Goal: Transaction & Acquisition: Purchase product/service

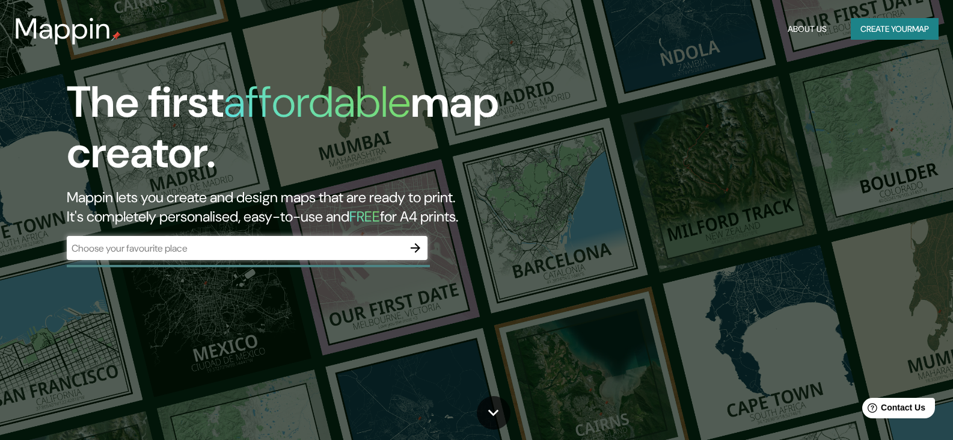
click at [253, 254] on input "text" at bounding box center [235, 248] width 337 height 14
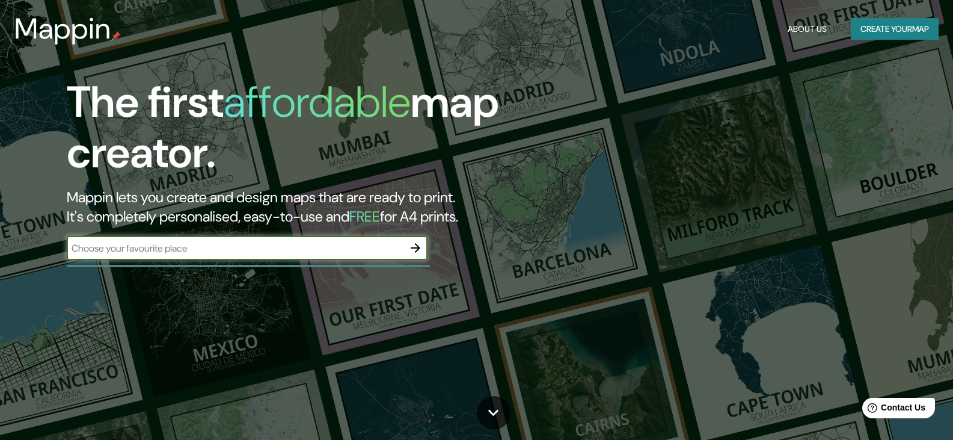
click at [265, 247] on input "text" at bounding box center [235, 248] width 337 height 14
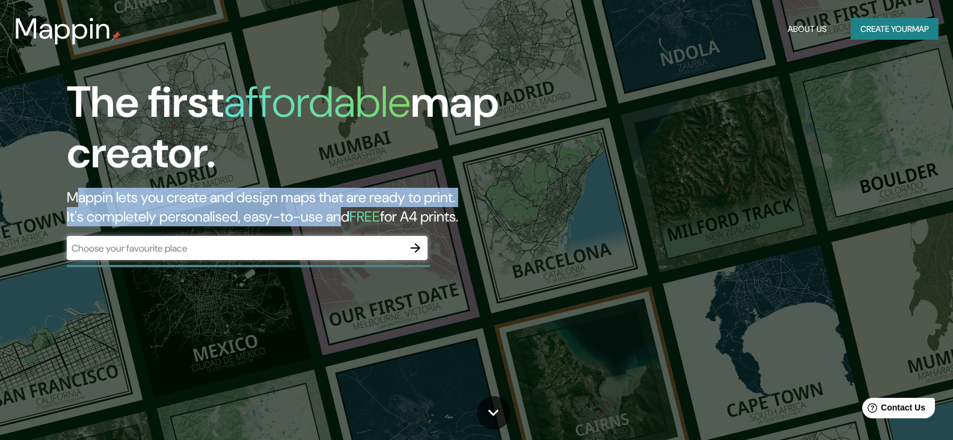
drag, startPoint x: 80, startPoint y: 197, endPoint x: 366, endPoint y: 220, distance: 286.6
click at [366, 220] on h2 "Mappin lets you create and design maps that are ready to print. It's completely…" at bounding box center [305, 207] width 477 height 38
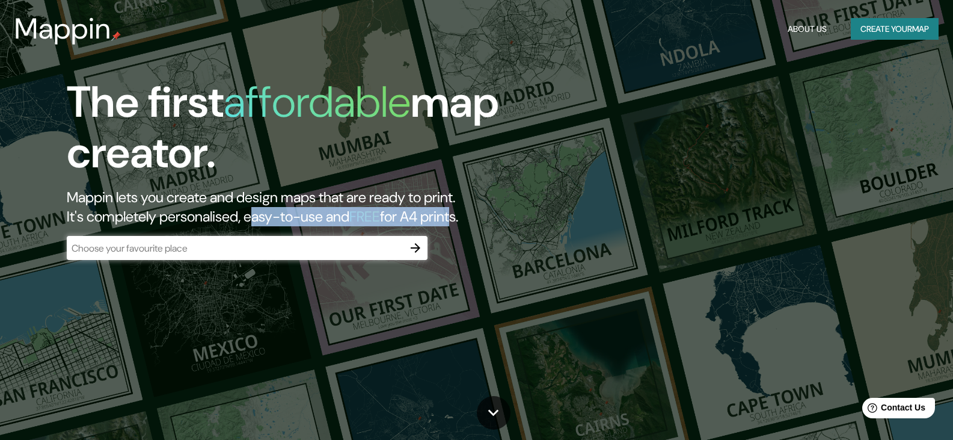
drag, startPoint x: 271, startPoint y: 218, endPoint x: 482, endPoint y: 220, distance: 211.1
click at [482, 220] on h2 "Mappin lets you create and design maps that are ready to print. It's completely…" at bounding box center [305, 207] width 477 height 38
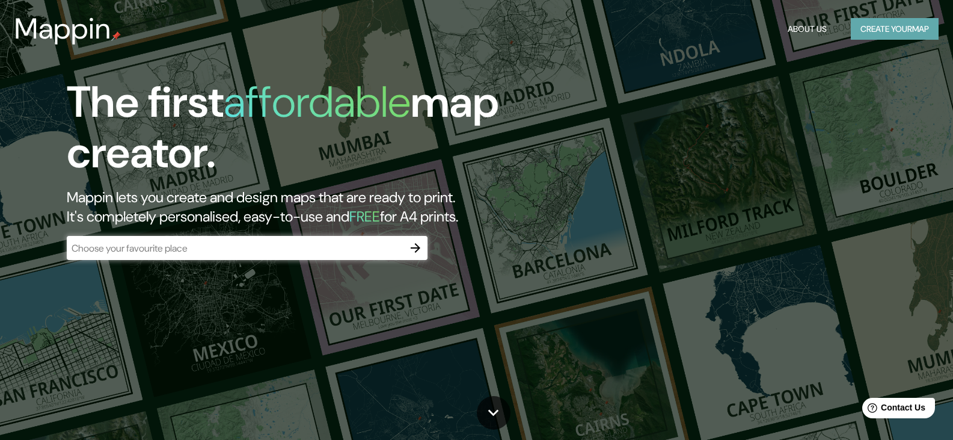
click at [896, 29] on button "Create your map" at bounding box center [895, 29] width 88 height 22
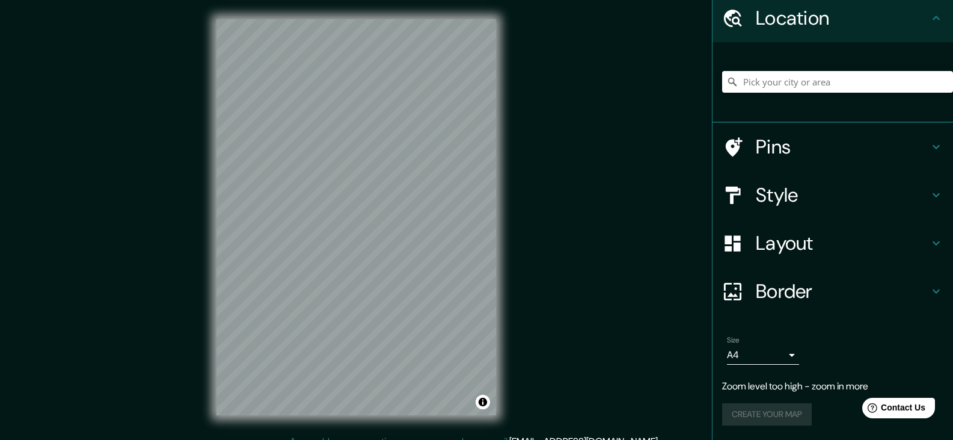
click at [818, 243] on h4 "Layout" at bounding box center [842, 243] width 173 height 24
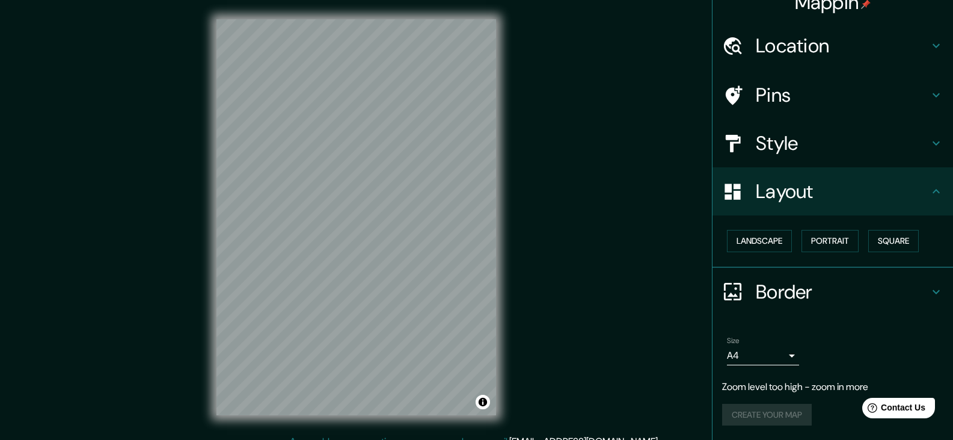
scroll to position [17, 0]
click at [761, 247] on button "Landscape" at bounding box center [759, 241] width 65 height 22
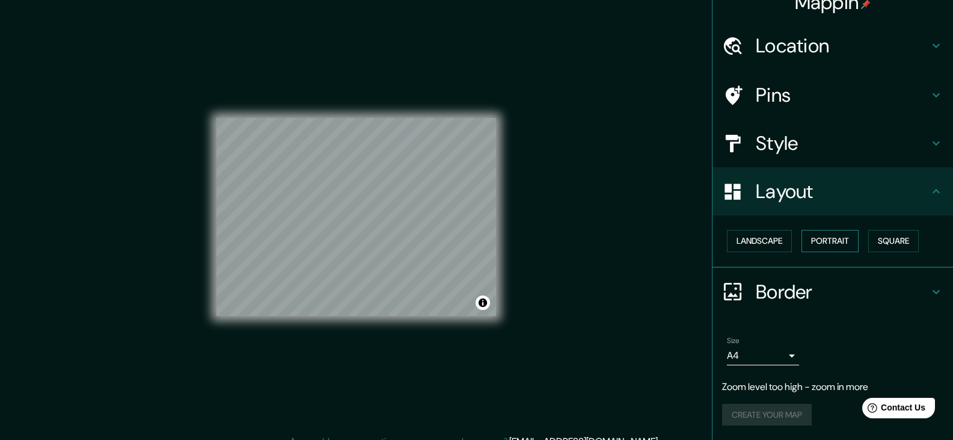
click at [830, 245] on button "Portrait" at bounding box center [830, 241] width 57 height 22
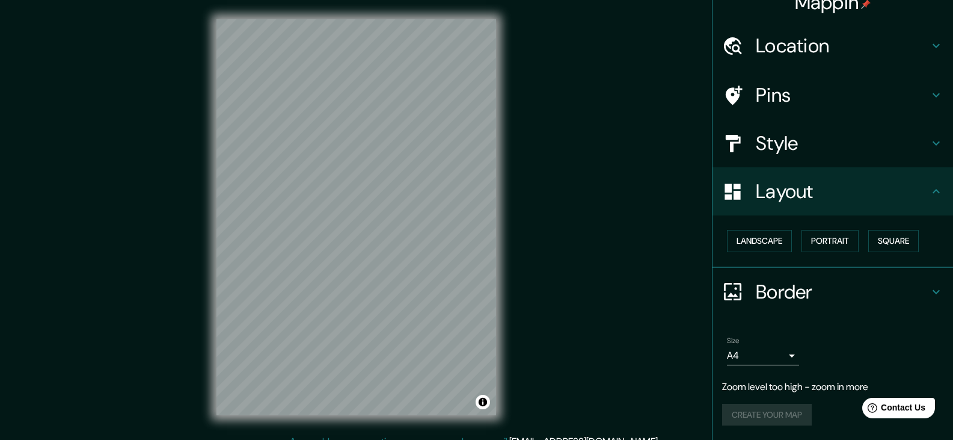
click at [792, 149] on h4 "Style" at bounding box center [842, 143] width 173 height 24
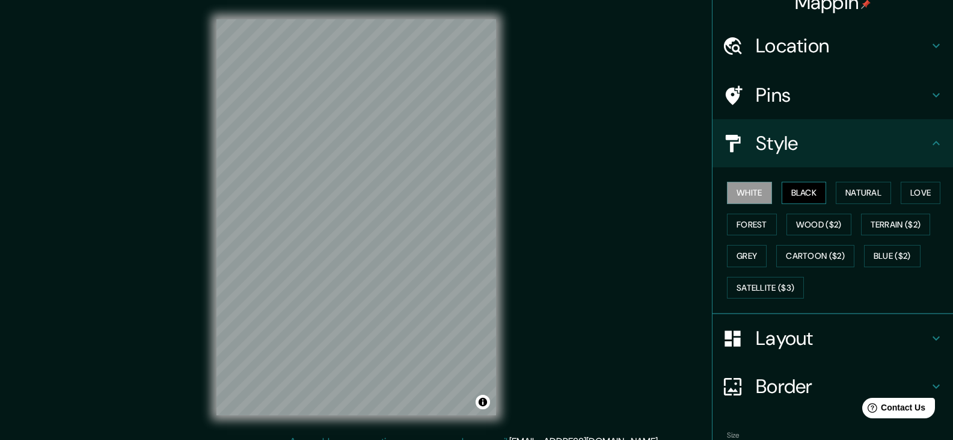
click at [788, 194] on button "Black" at bounding box center [804, 193] width 45 height 22
click at [844, 192] on button "Natural" at bounding box center [863, 193] width 55 height 22
click at [915, 192] on button "Love" at bounding box center [921, 193] width 40 height 22
click at [757, 226] on button "Forest" at bounding box center [752, 225] width 50 height 22
click at [740, 262] on button "Grey" at bounding box center [747, 256] width 40 height 22
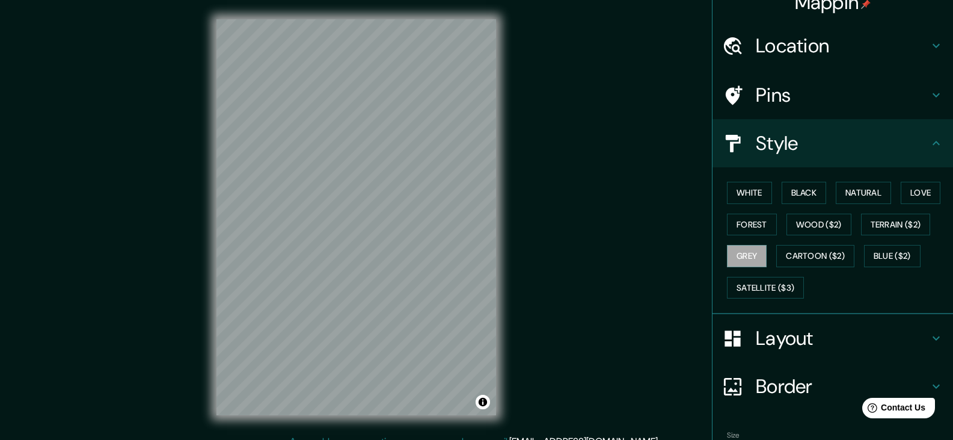
click at [764, 255] on div "White Black Natural Love Forest Wood ($2) Terrain ($2) Grey Cartoon ($2) Blue (…" at bounding box center [837, 240] width 231 height 126
click at [812, 257] on button "Cartoon ($2)" at bounding box center [816, 256] width 78 height 22
click at [874, 252] on button "Blue ($2)" at bounding box center [892, 256] width 57 height 22
click at [800, 260] on button "Cartoon ($2)" at bounding box center [816, 256] width 78 height 22
click at [874, 257] on button "Blue ($2)" at bounding box center [892, 256] width 57 height 22
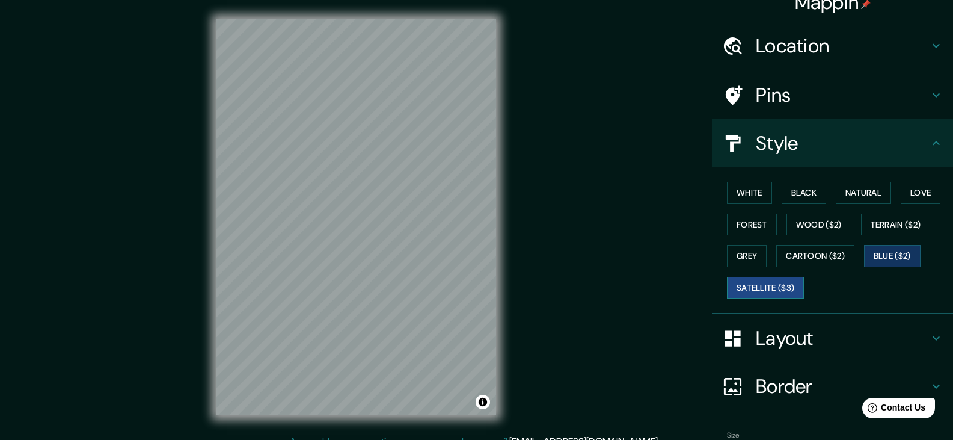
click at [743, 288] on button "Satellite ($3)" at bounding box center [765, 288] width 77 height 22
click at [752, 191] on button "White" at bounding box center [749, 193] width 45 height 22
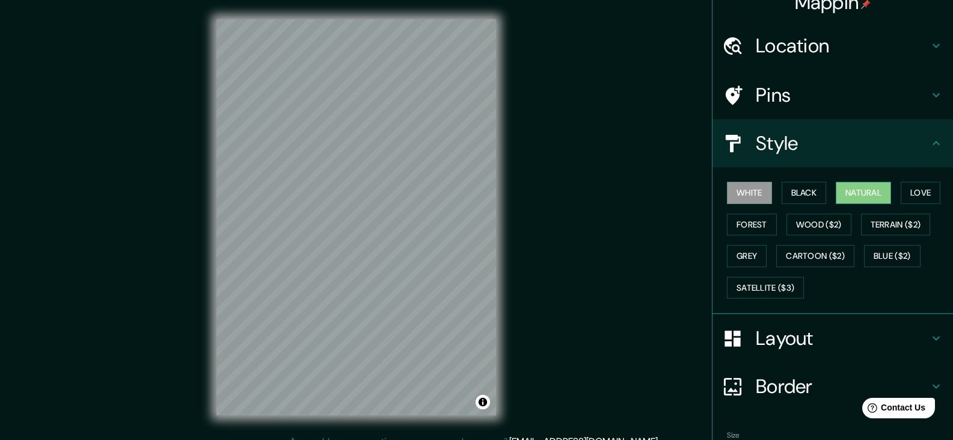
click at [868, 195] on button "Natural" at bounding box center [863, 193] width 55 height 22
click at [787, 98] on h4 "Pins" at bounding box center [842, 95] width 173 height 24
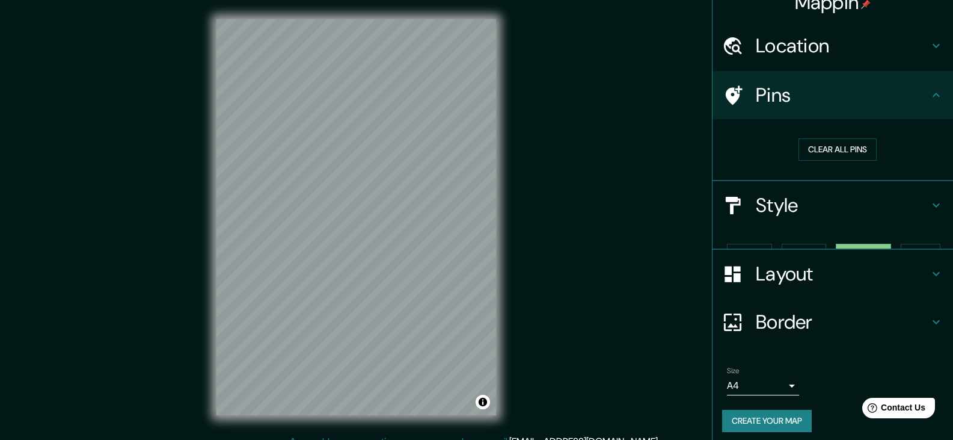
scroll to position [2, 0]
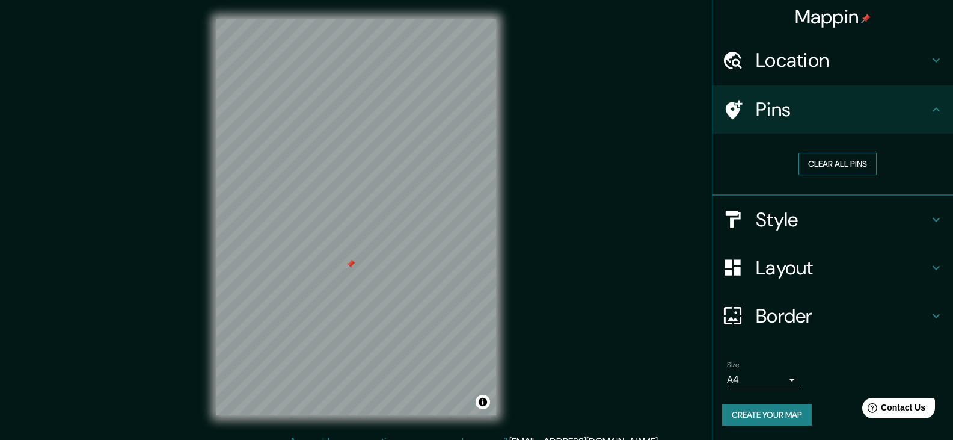
click at [818, 158] on button "Clear all pins" at bounding box center [838, 164] width 78 height 22
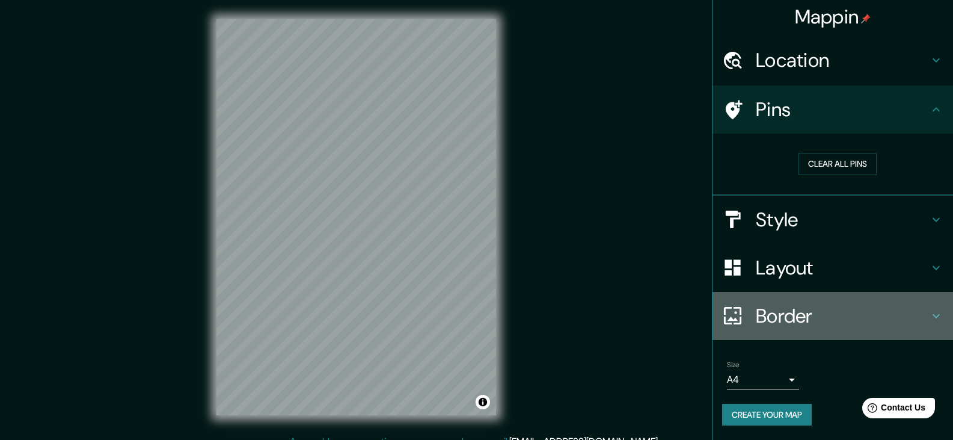
click at [803, 322] on h4 "Border" at bounding box center [842, 316] width 173 height 24
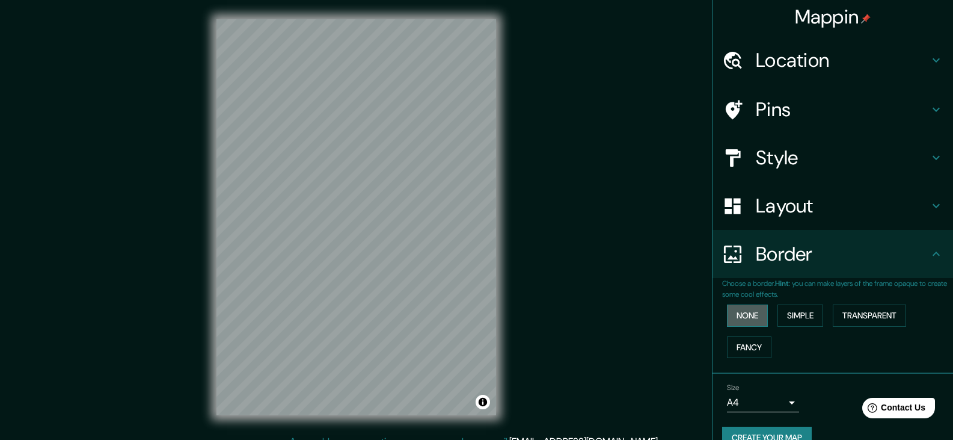
click at [739, 309] on button "None" at bounding box center [747, 315] width 41 height 22
click at [801, 316] on button "Simple" at bounding box center [801, 315] width 46 height 22
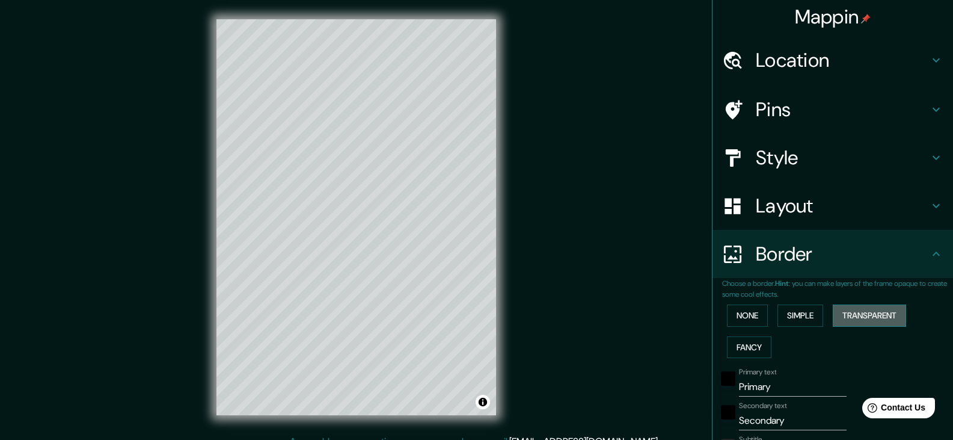
click at [878, 322] on button "Transparent" at bounding box center [869, 315] width 73 height 22
click at [743, 350] on button "Fancy" at bounding box center [749, 347] width 45 height 22
click at [762, 381] on input "Primary" at bounding box center [793, 386] width 108 height 19
type input "d"
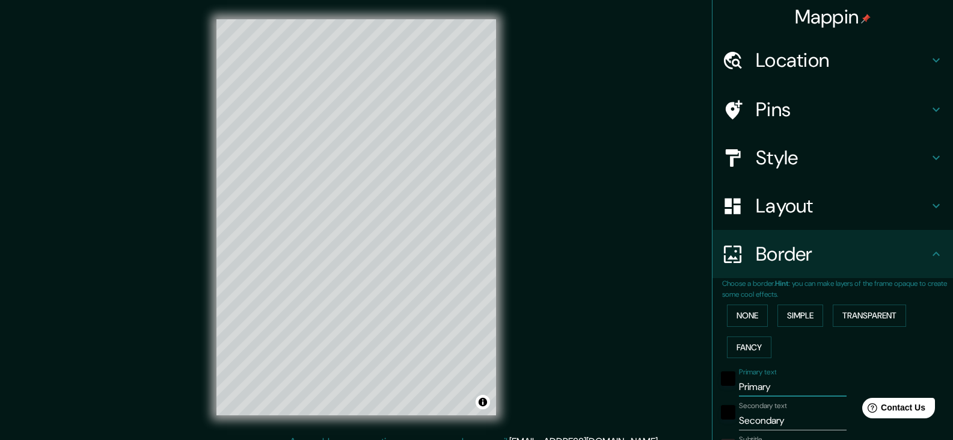
type input "37"
type input "19"
type input "37"
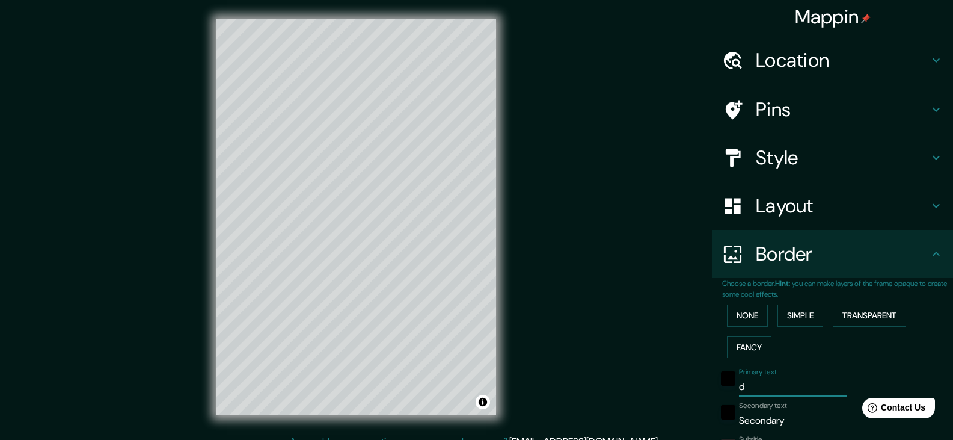
type input "19"
type input "f"
type input "37"
type input "19"
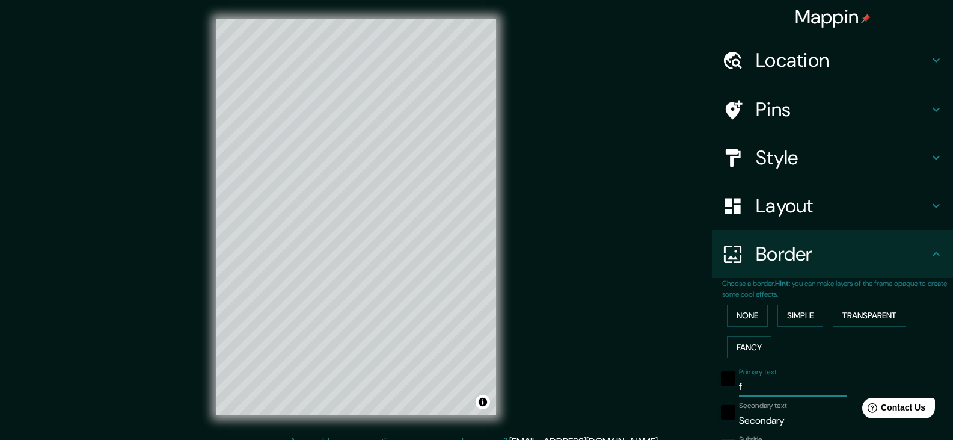
type input "fo"
type input "37"
type input "19"
type input "for"
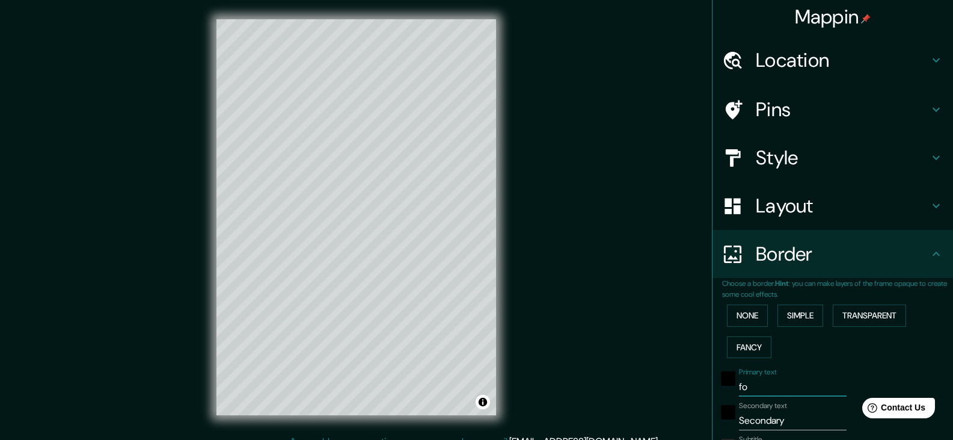
type input "37"
type input "19"
type input "forq"
type input "37"
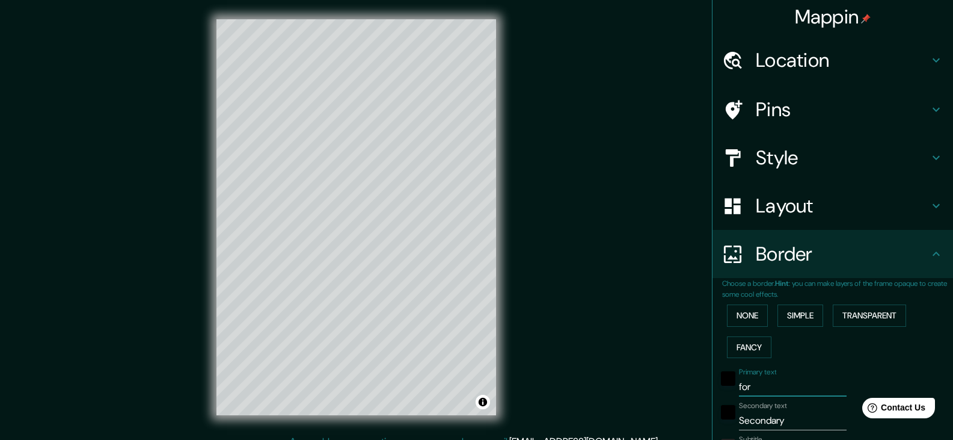
type input "37"
type input "19"
type input "forqu"
type input "37"
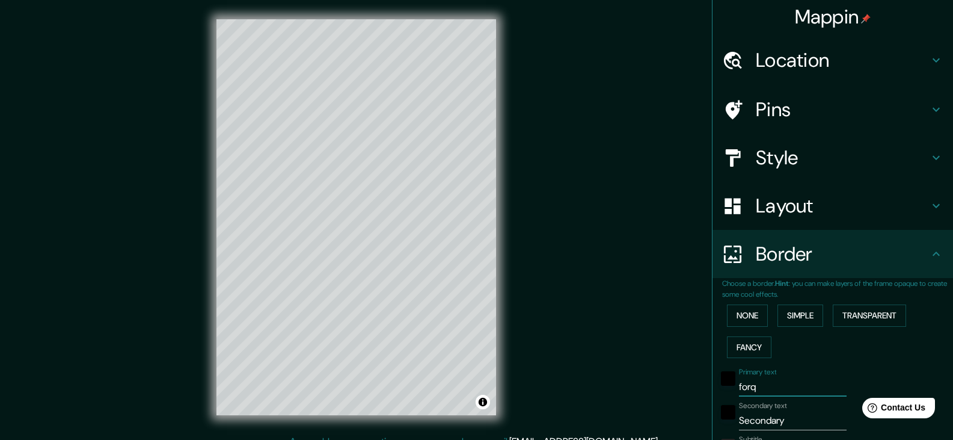
type input "19"
type input "forque"
type input "37"
type input "19"
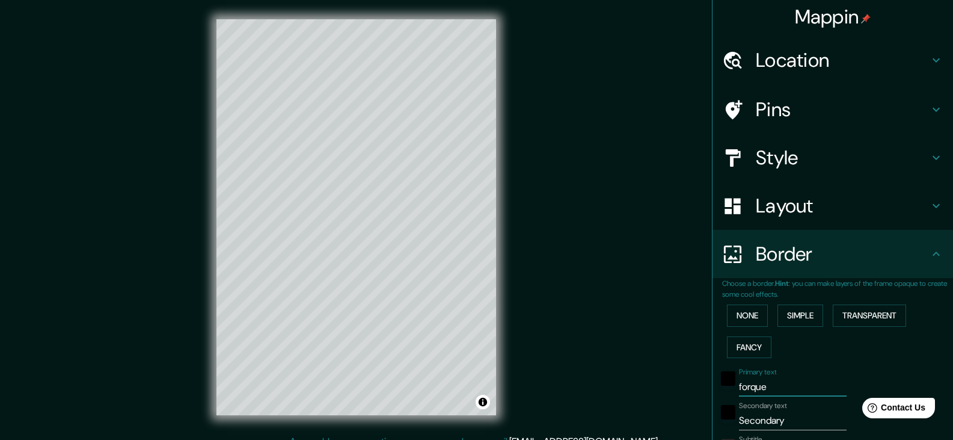
type input "forquet"
type input "37"
type input "19"
type input "forqueta"
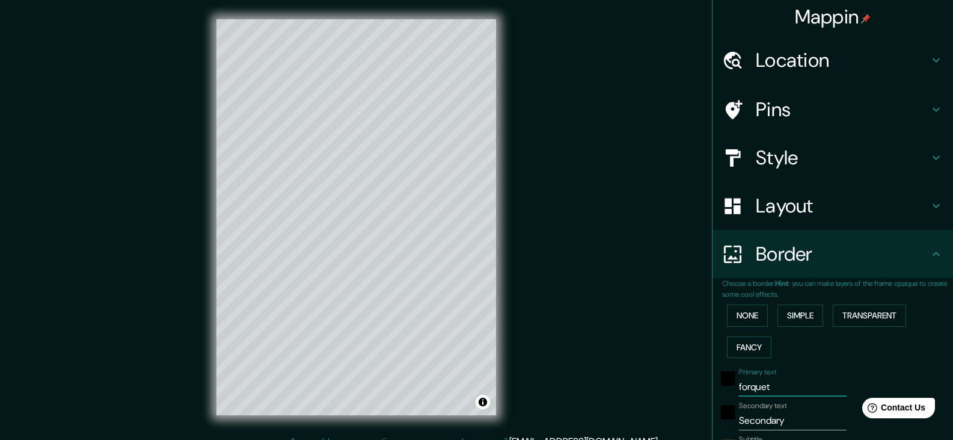
type input "37"
type input "19"
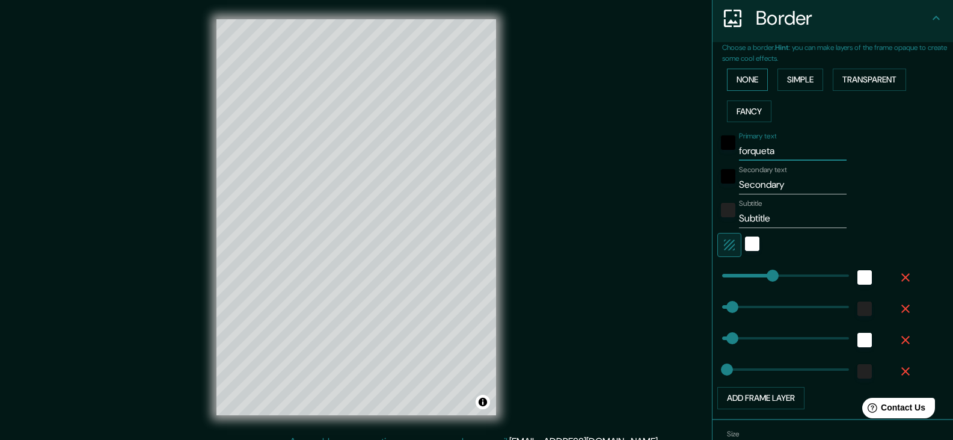
scroll to position [243, 0]
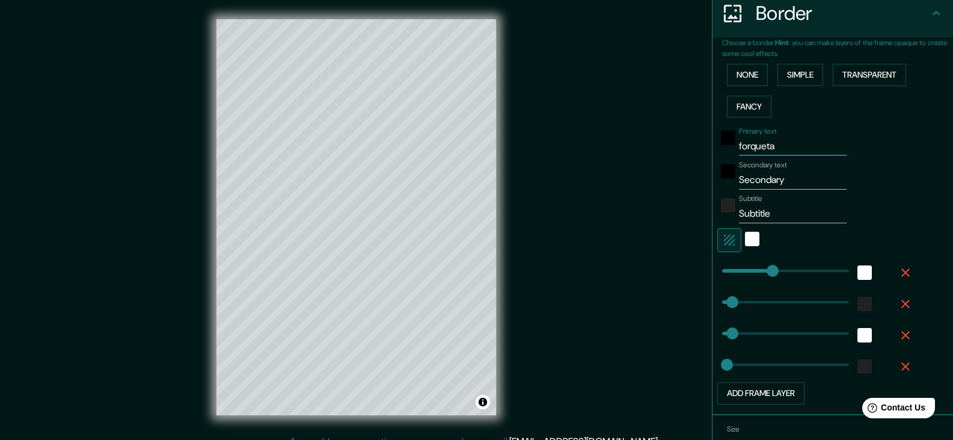
type input "forqueta"
type input "289"
drag, startPoint x: 763, startPoint y: 272, endPoint x: 792, endPoint y: 279, distance: 29.8
type input "37"
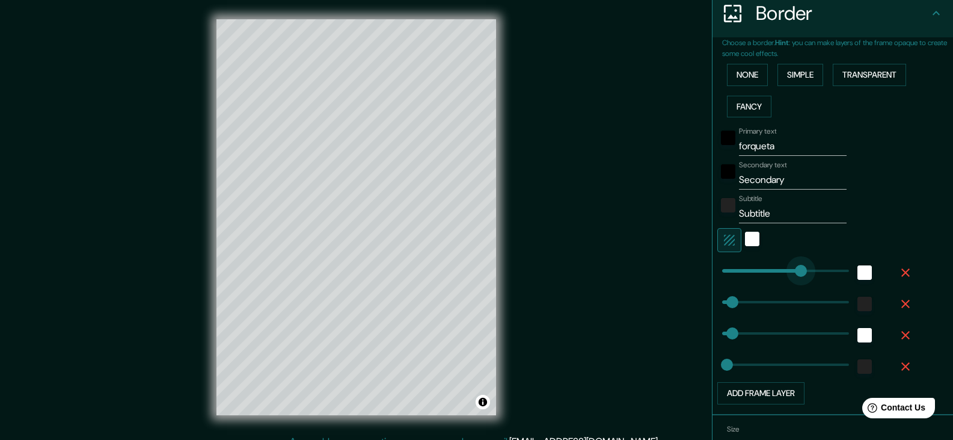
type input "19"
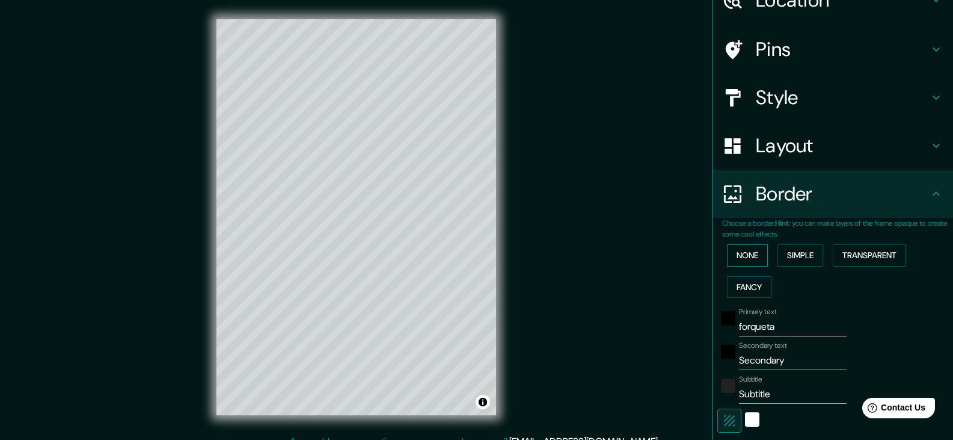
click at [734, 251] on button "None" at bounding box center [747, 255] width 41 height 22
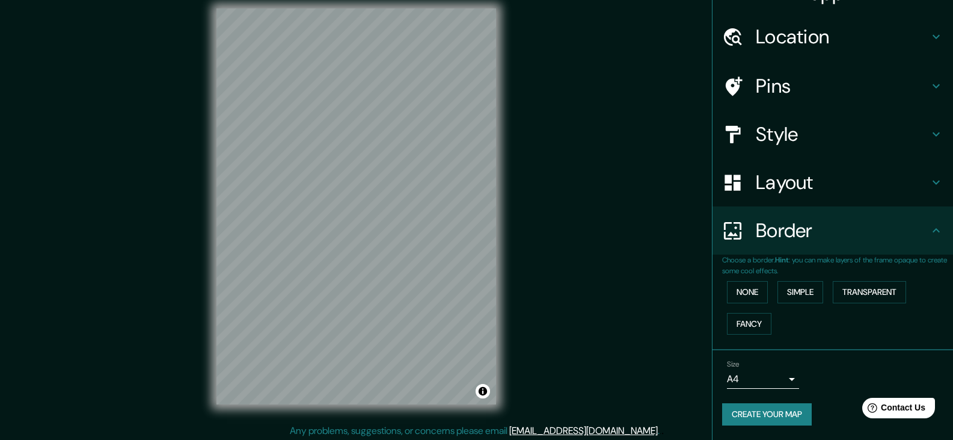
scroll to position [14, 0]
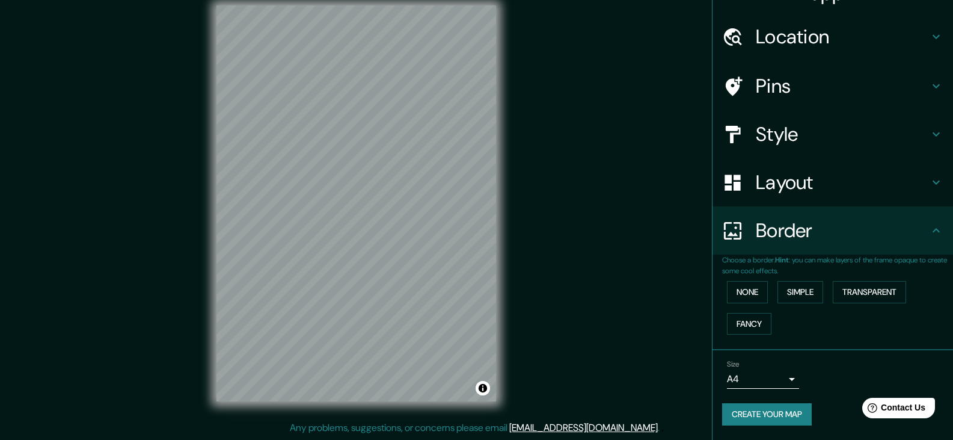
click at [797, 235] on h4 "Border" at bounding box center [842, 230] width 173 height 24
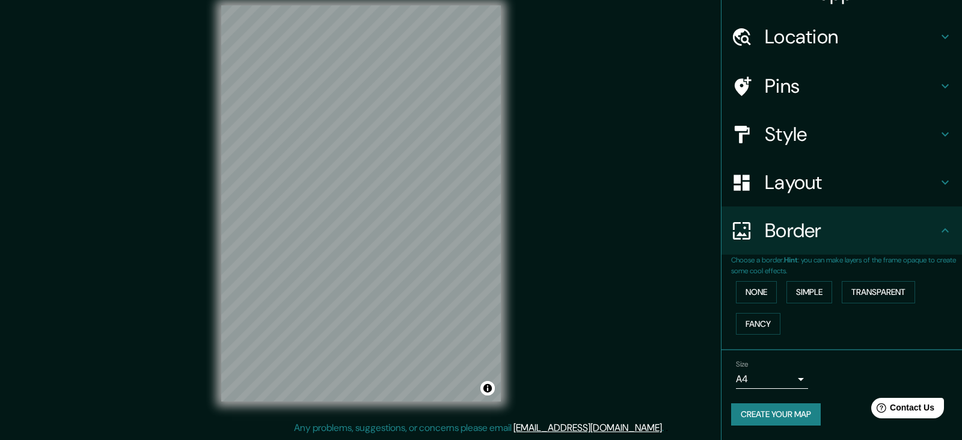
click at [780, 372] on body "Mappin Location Pins Style Layout Border Choose a border. Hint : you can make l…" at bounding box center [481, 206] width 962 height 440
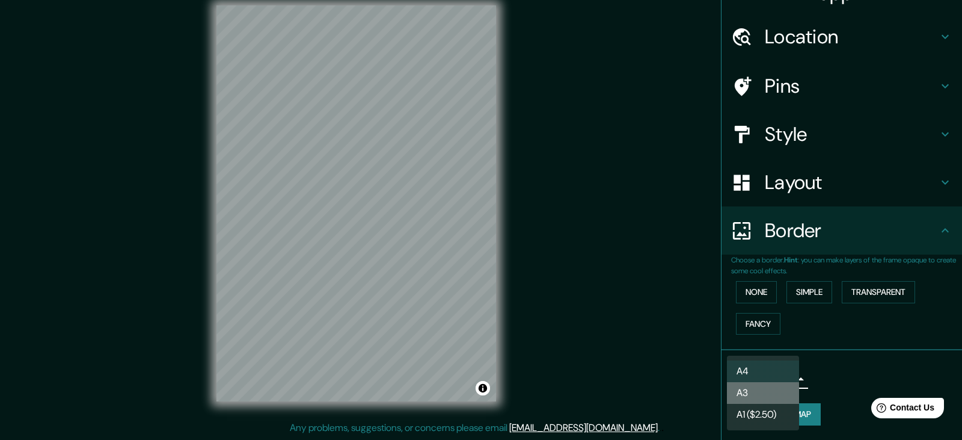
click at [777, 383] on li "A3" at bounding box center [763, 393] width 72 height 22
type input "a4"
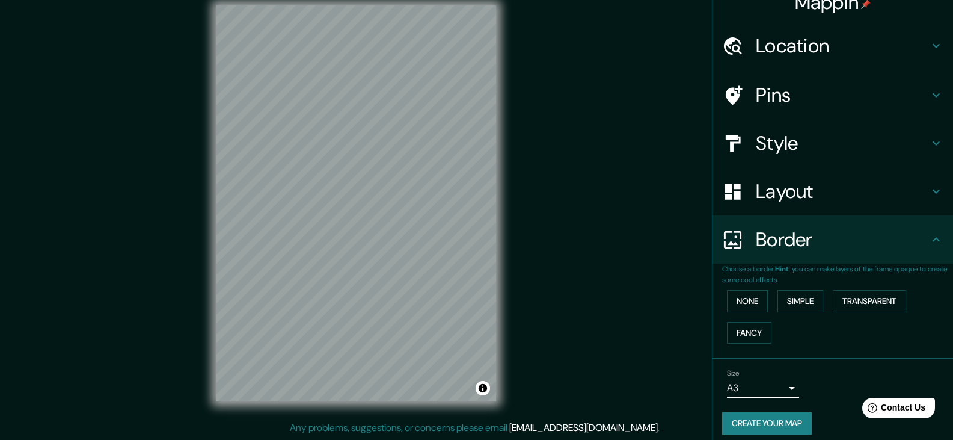
scroll to position [26, 0]
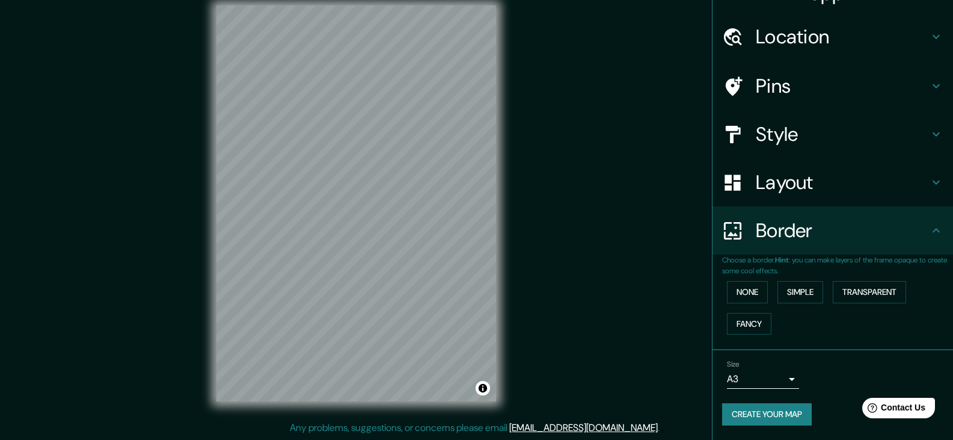
click at [794, 417] on button "Create your map" at bounding box center [767, 414] width 90 height 22
click at [771, 419] on button "Create your map" at bounding box center [767, 414] width 90 height 22
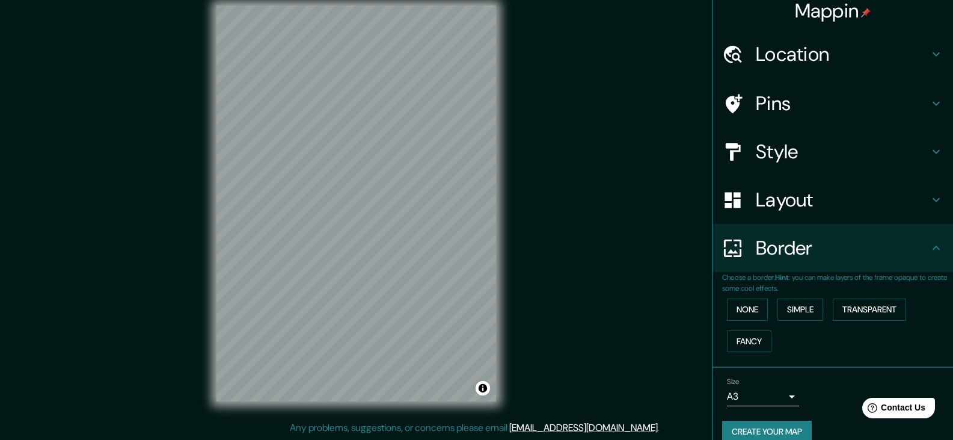
scroll to position [0, 0]
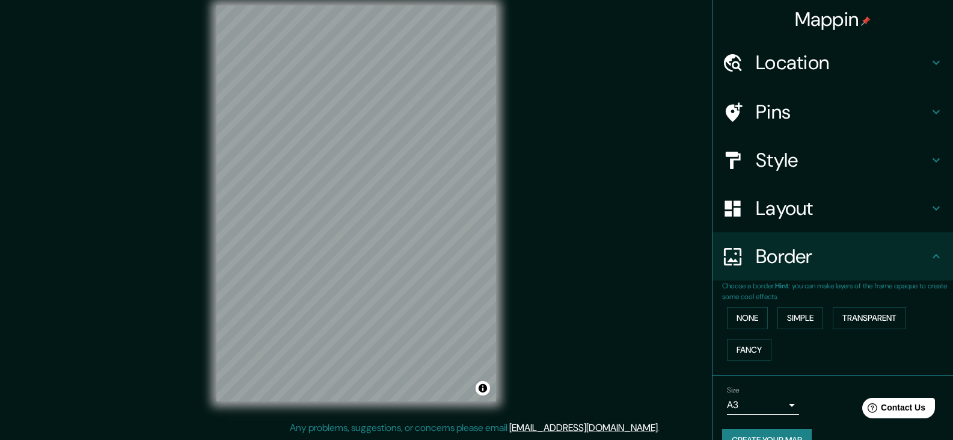
click at [803, 277] on div "Border" at bounding box center [833, 256] width 241 height 48
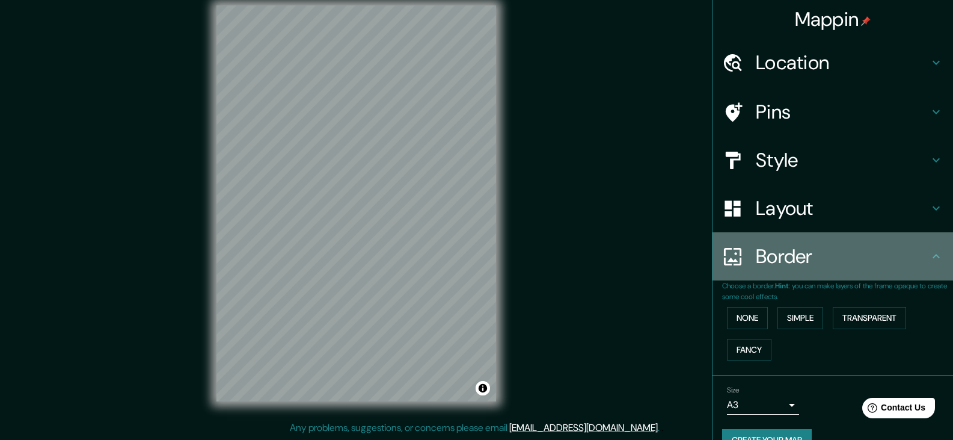
click at [799, 258] on h4 "Border" at bounding box center [842, 256] width 173 height 24
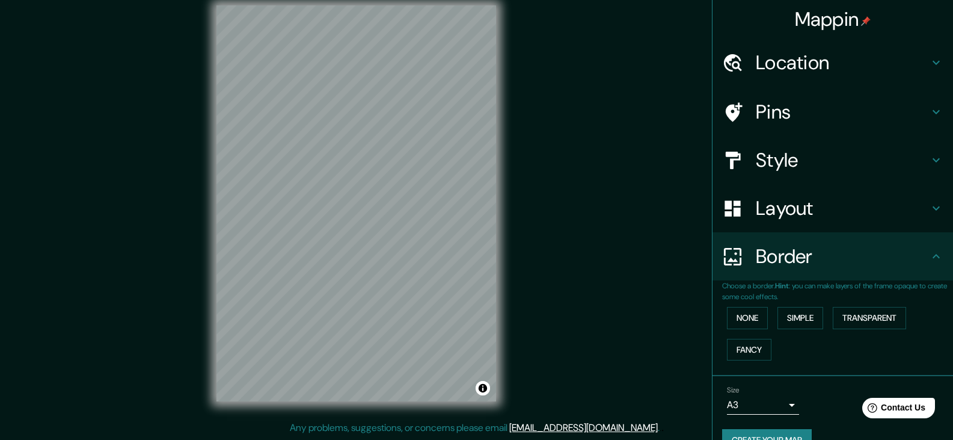
click at [804, 218] on h4 "Layout" at bounding box center [842, 208] width 173 height 24
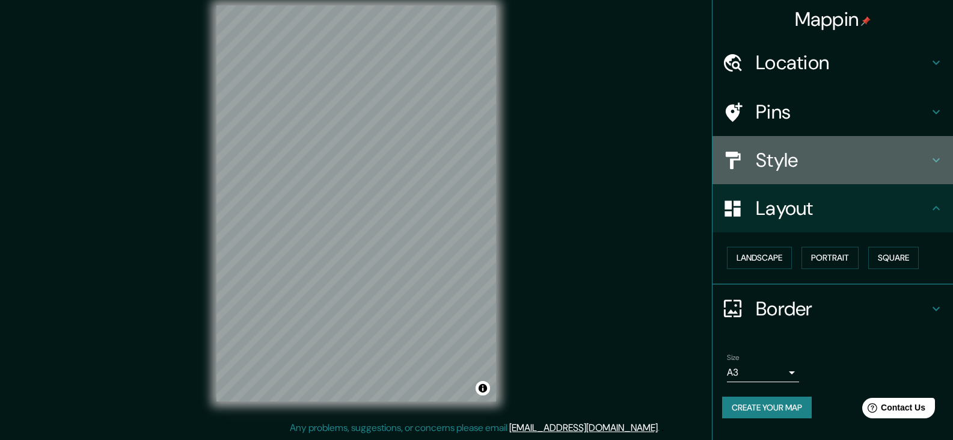
click at [795, 170] on h4 "Style" at bounding box center [842, 160] width 173 height 24
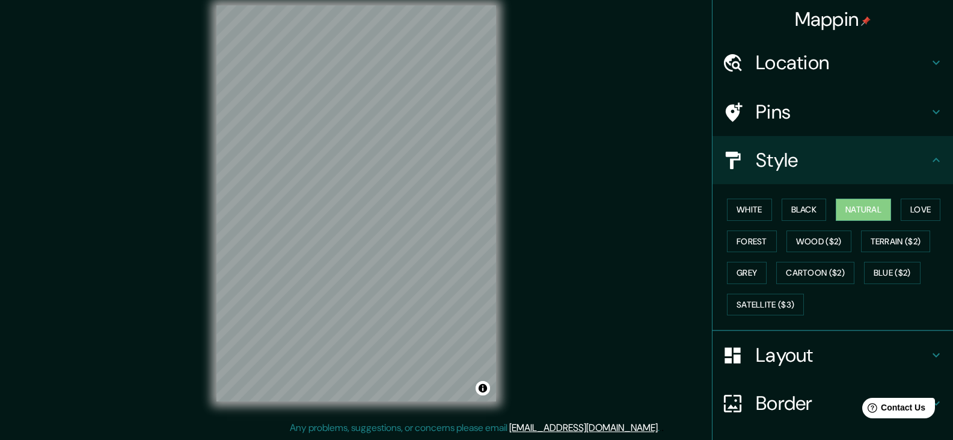
click at [795, 121] on h4 "Pins" at bounding box center [842, 112] width 173 height 24
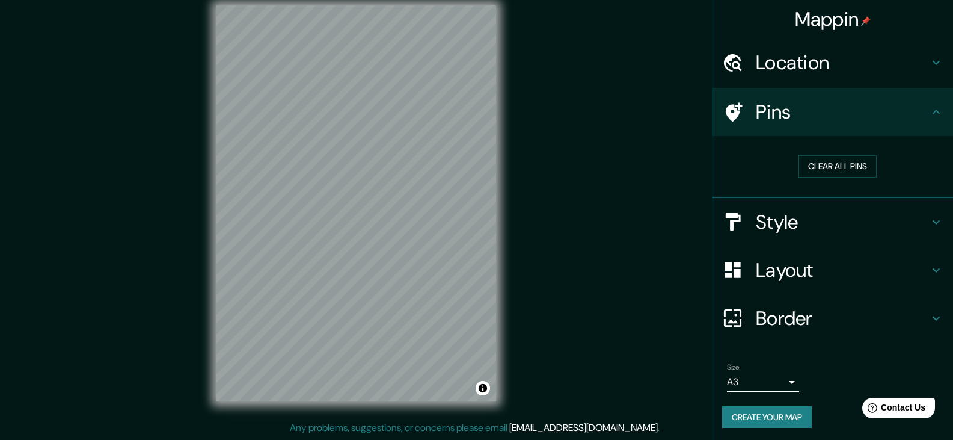
click at [801, 87] on ul "Location Pins Clear all pins Style Layout Border Choose a border. Hint : you ca…" at bounding box center [833, 240] width 241 height 404
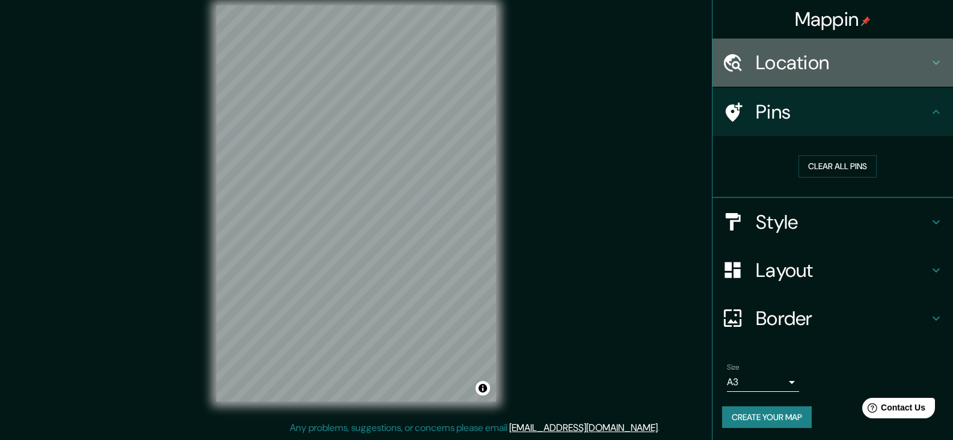
click at [797, 64] on h4 "Location" at bounding box center [842, 63] width 173 height 24
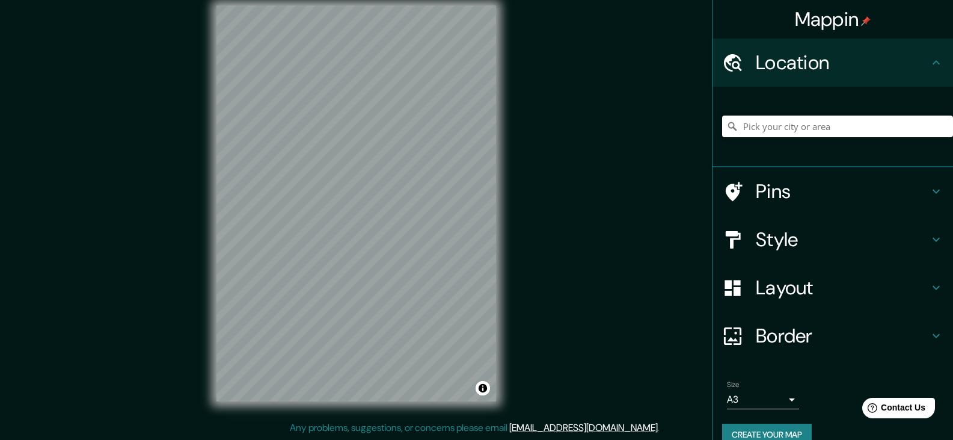
click at [786, 123] on input "Pick your city or area" at bounding box center [837, 126] width 231 height 22
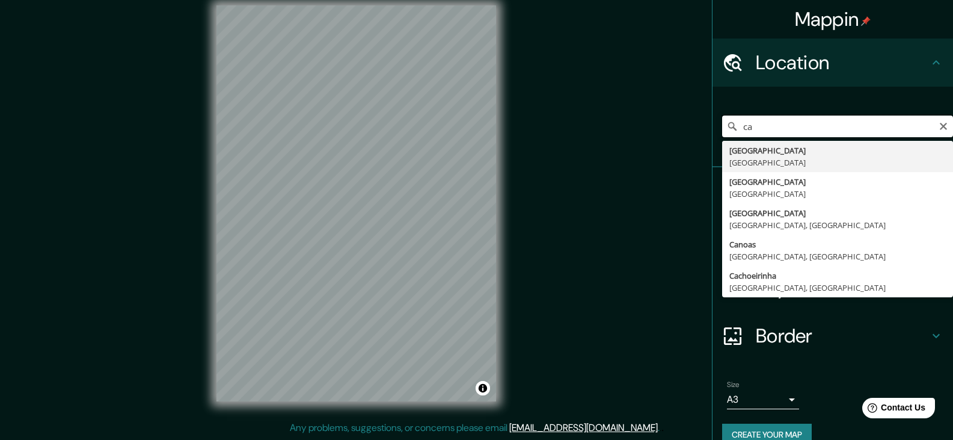
type input "c"
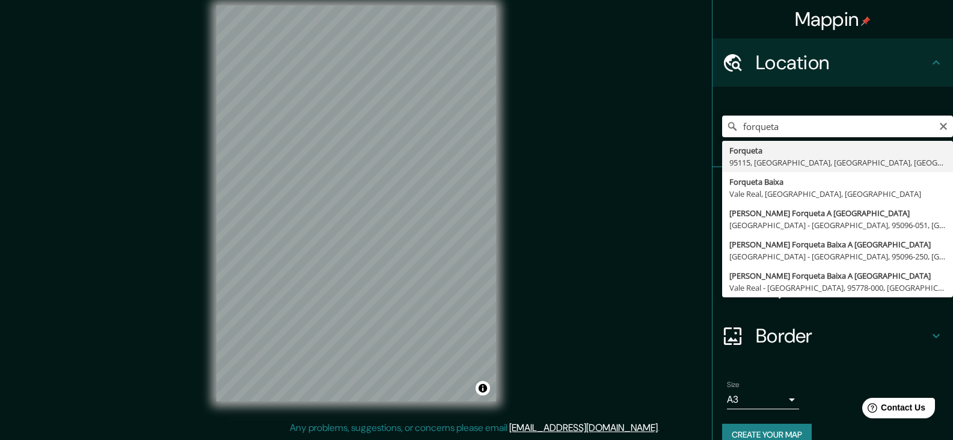
type input "Forqueta, 95115, [GEOGRAPHIC_DATA], [GEOGRAPHIC_DATA], [GEOGRAPHIC_DATA]"
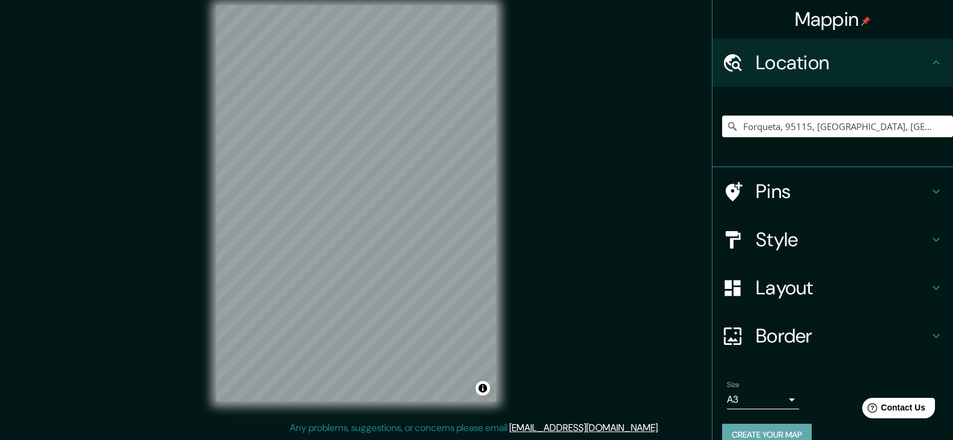
click at [782, 432] on button "Create your map" at bounding box center [767, 434] width 90 height 22
click at [765, 243] on h4 "Style" at bounding box center [842, 239] width 173 height 24
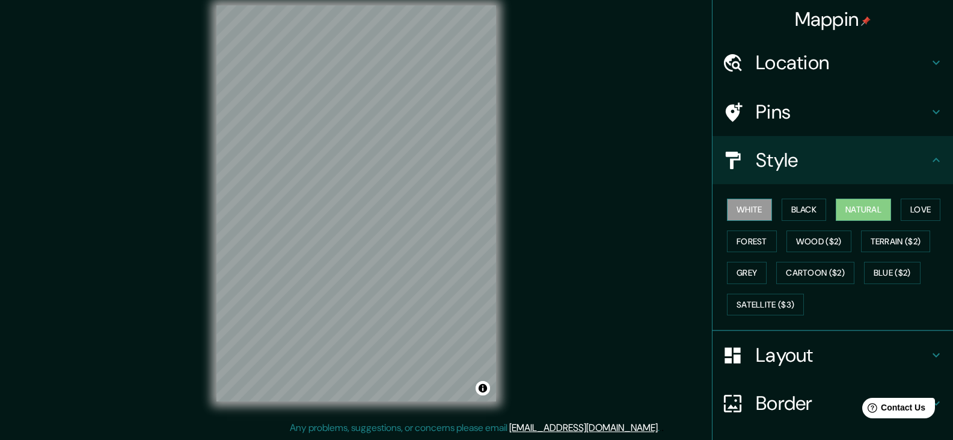
click at [753, 206] on button "White" at bounding box center [749, 209] width 45 height 22
click at [811, 209] on button "Black" at bounding box center [804, 209] width 45 height 22
click at [863, 212] on button "Natural" at bounding box center [863, 209] width 55 height 22
click at [743, 245] on button "Forest" at bounding box center [752, 241] width 50 height 22
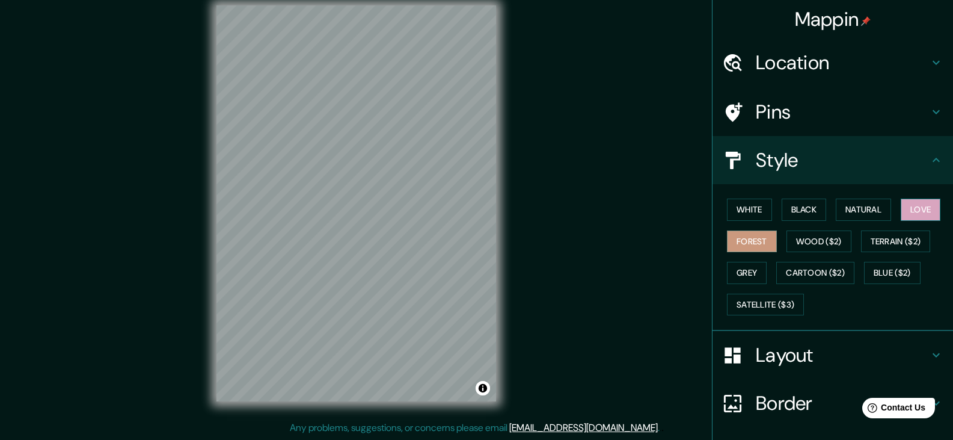
click at [908, 203] on button "Love" at bounding box center [921, 209] width 40 height 22
click at [731, 240] on button "Forest" at bounding box center [752, 241] width 50 height 22
click at [801, 207] on button "Black" at bounding box center [804, 209] width 45 height 22
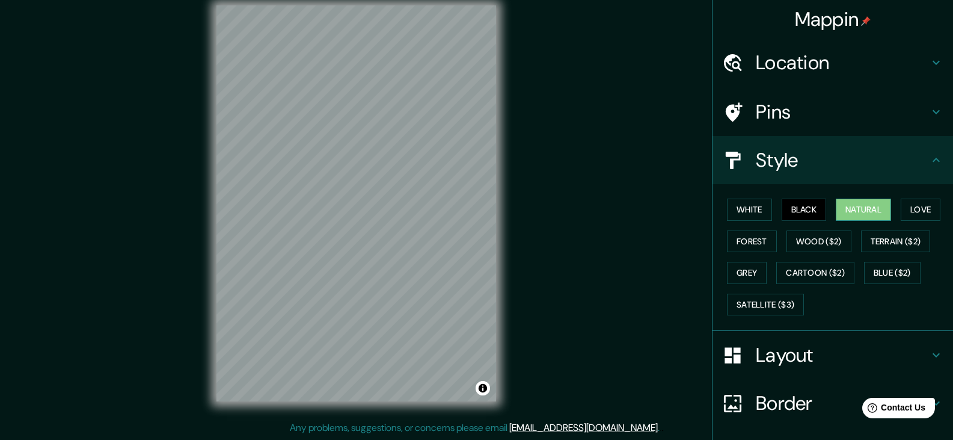
click at [869, 207] on button "Natural" at bounding box center [863, 209] width 55 height 22
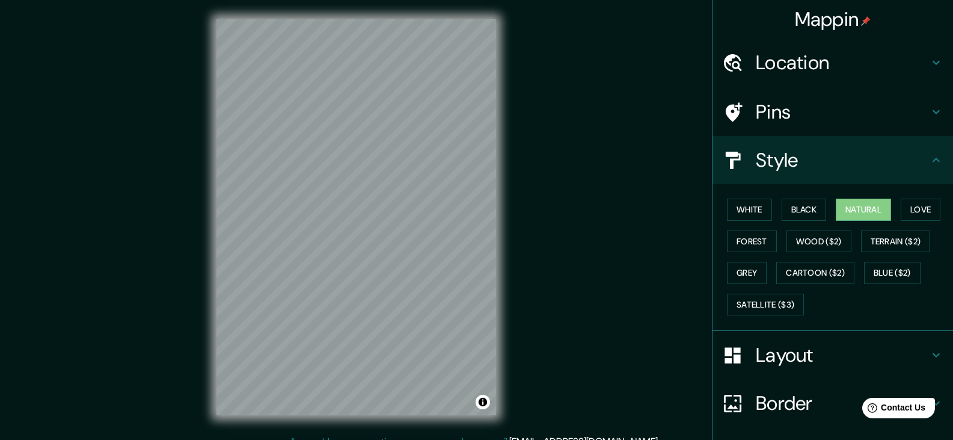
drag, startPoint x: 589, startPoint y: 265, endPoint x: 592, endPoint y: 306, distance: 41.0
click at [592, 306] on div "Mappin Location Forqueta, 95115, [GEOGRAPHIC_DATA], [GEOGRAPHIC_DATA], [GEOGRAP…" at bounding box center [476, 227] width 953 height 454
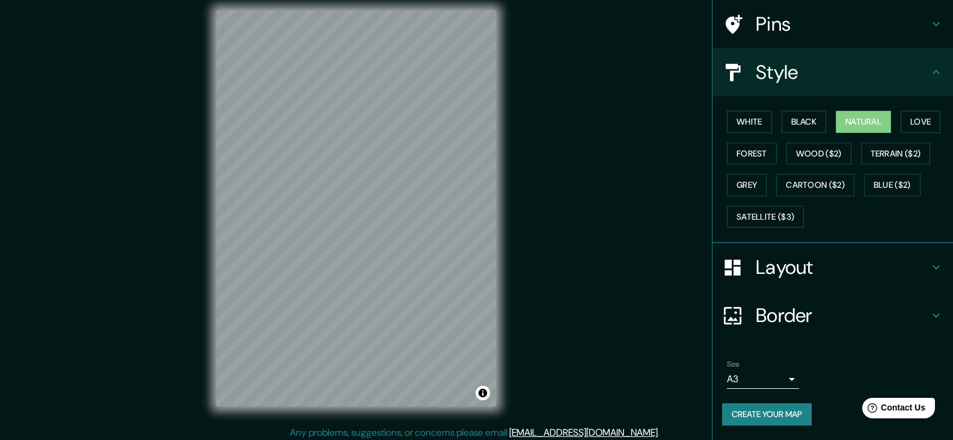
scroll to position [14, 0]
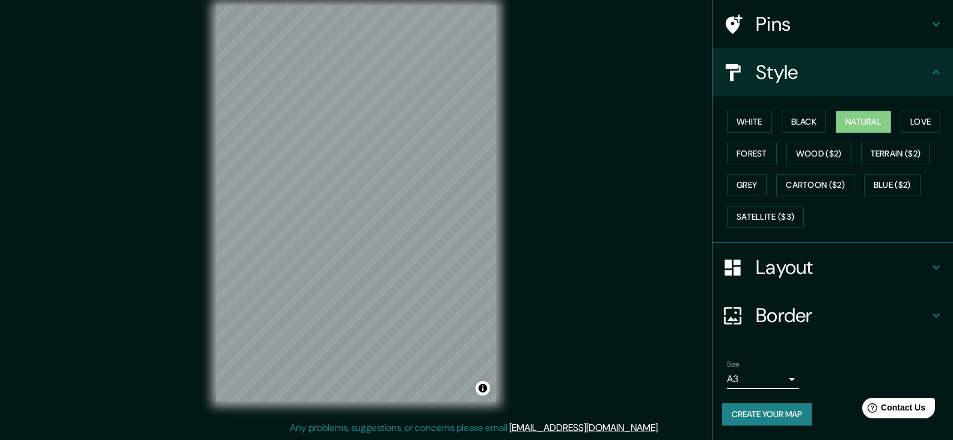
click at [754, 413] on button "Create your map" at bounding box center [767, 414] width 90 height 22
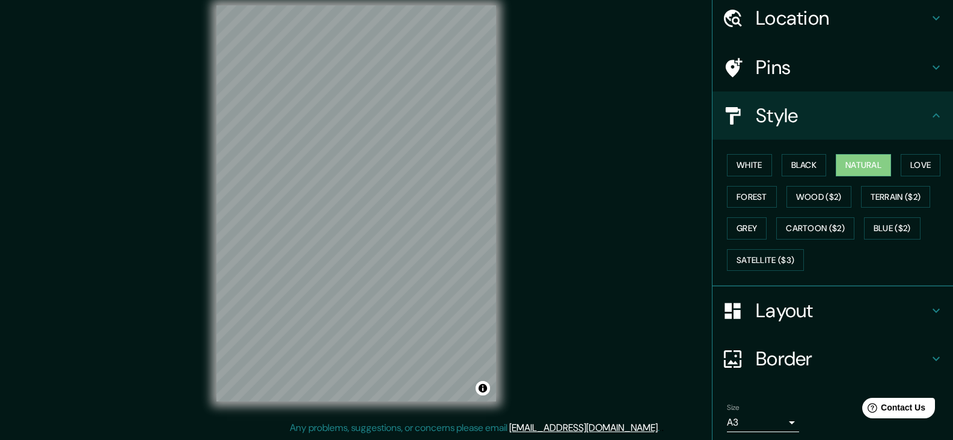
scroll to position [0, 0]
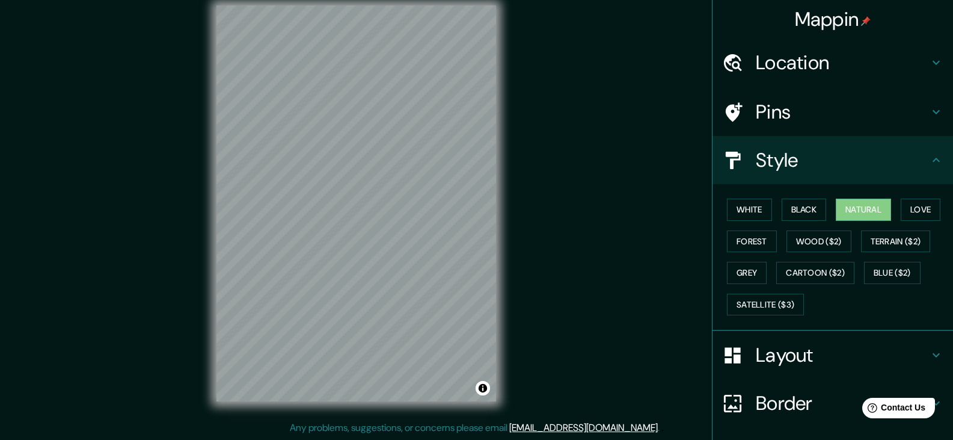
click at [795, 20] on h4 "Mappin" at bounding box center [833, 19] width 76 height 24
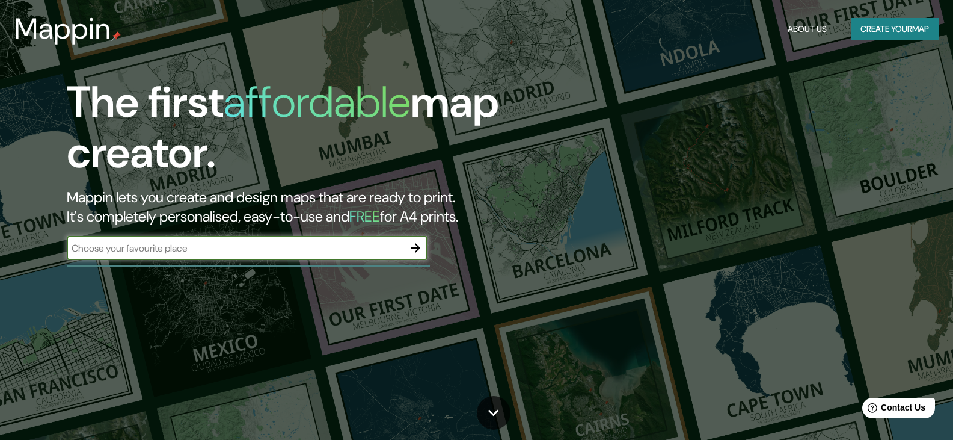
click at [186, 251] on input "text" at bounding box center [235, 248] width 337 height 14
click at [171, 247] on input "text" at bounding box center [235, 248] width 337 height 14
type input "forqueta"
click at [415, 250] on icon "button" at bounding box center [415, 248] width 14 height 14
click at [180, 247] on input "text" at bounding box center [235, 248] width 337 height 14
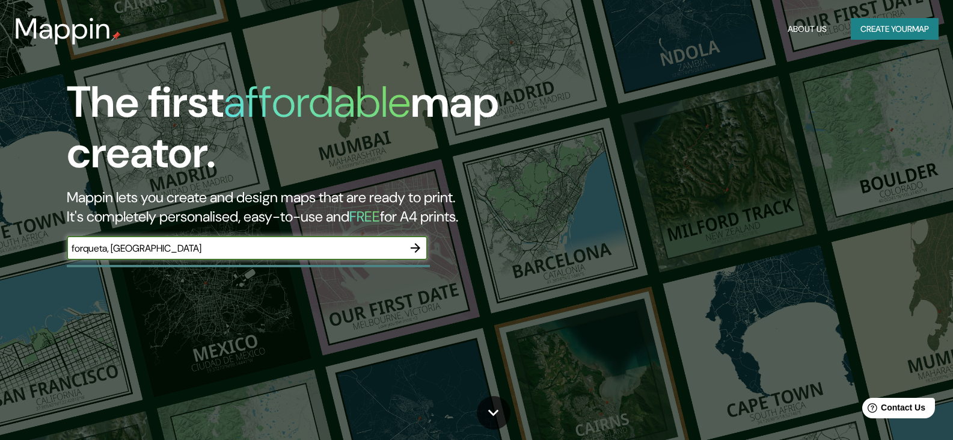
type input "forqueta, [GEOGRAPHIC_DATA]"
click at [420, 251] on icon "button" at bounding box center [415, 248] width 14 height 14
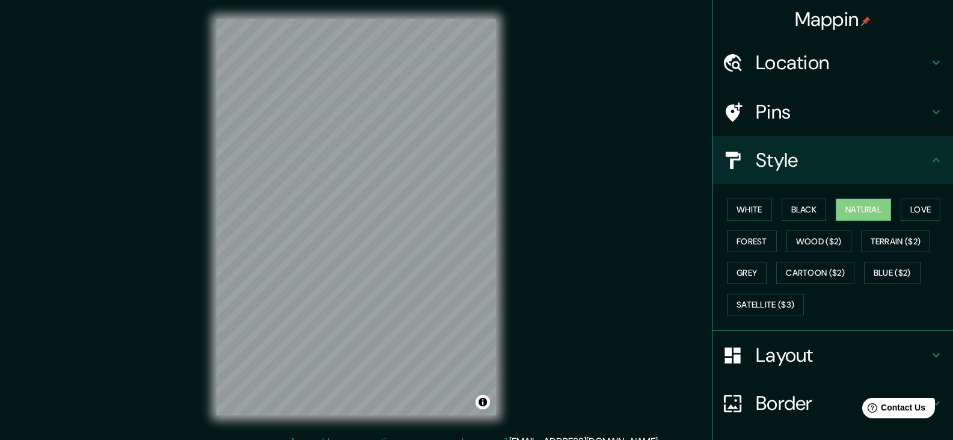
click at [878, 60] on h4 "Location" at bounding box center [842, 63] width 173 height 24
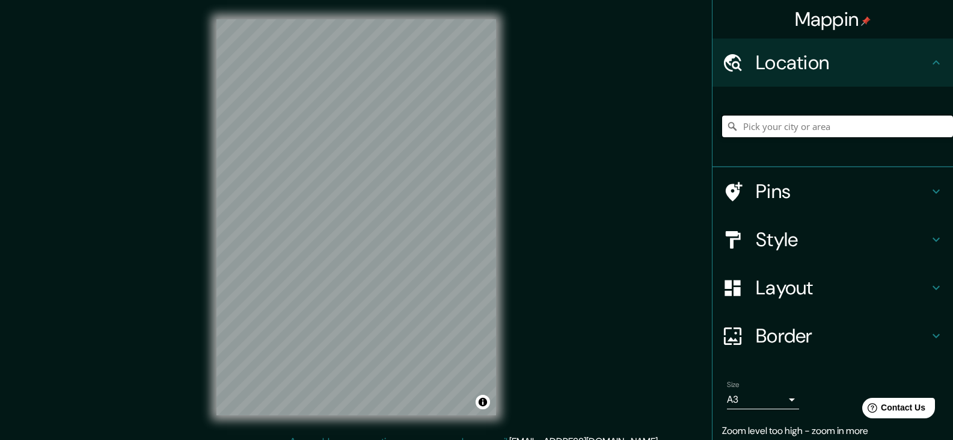
click at [767, 126] on input "Pick your city or area" at bounding box center [837, 126] width 231 height 22
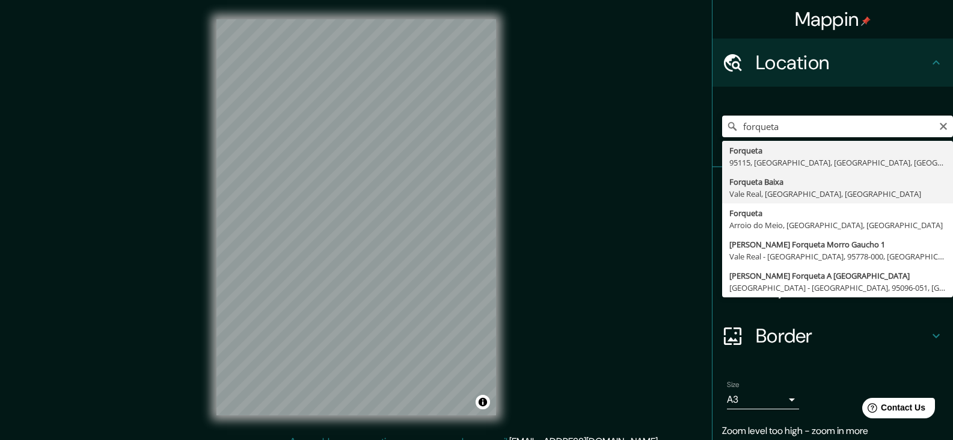
type input "Forqueta Baixa, Vale Real, [GEOGRAPHIC_DATA], [GEOGRAPHIC_DATA]"
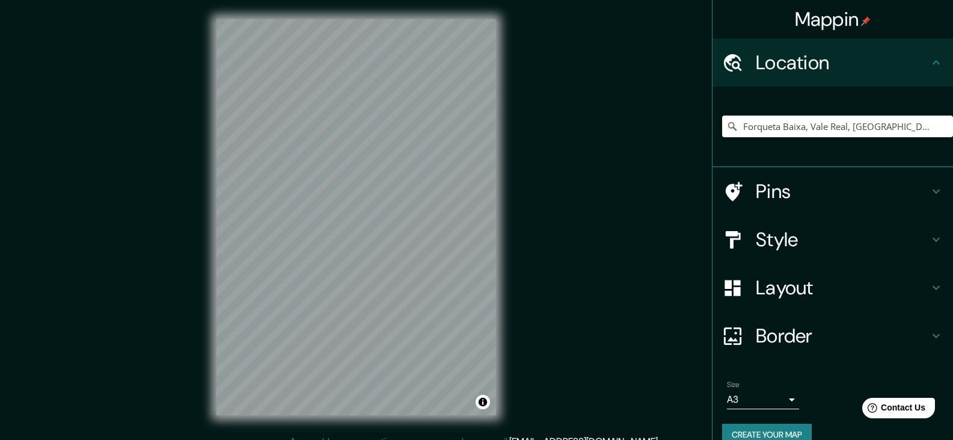
scroll to position [20, 0]
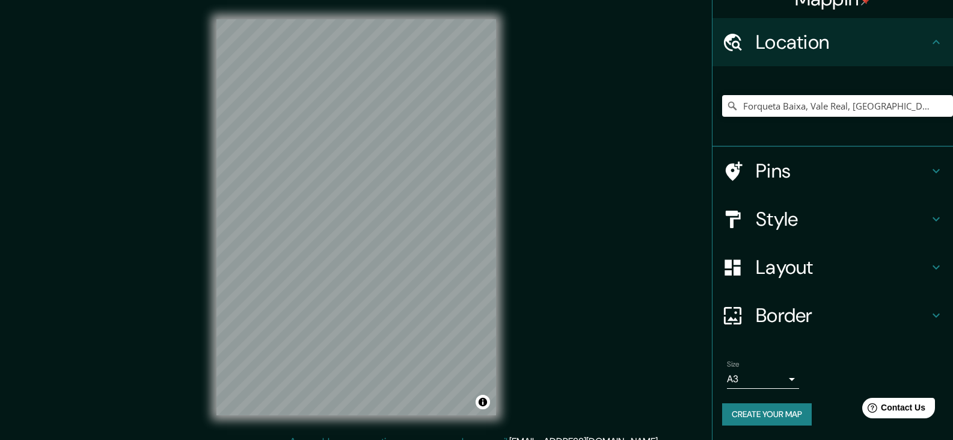
click at [808, 227] on h4 "Style" at bounding box center [842, 219] width 173 height 24
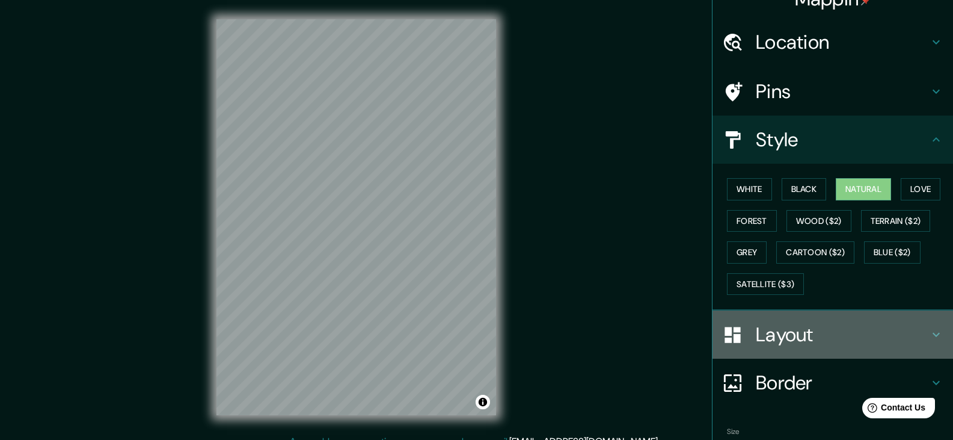
click at [791, 345] on h4 "Layout" at bounding box center [842, 334] width 173 height 24
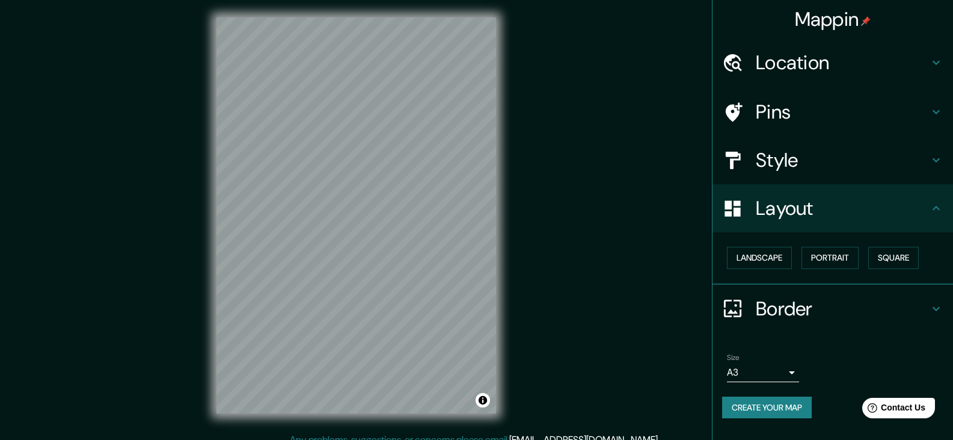
scroll to position [14, 0]
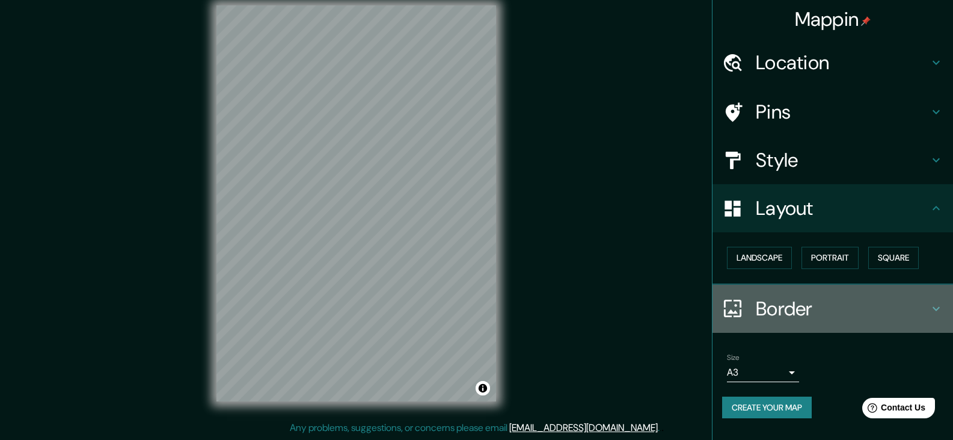
click at [799, 318] on h4 "Border" at bounding box center [842, 309] width 173 height 24
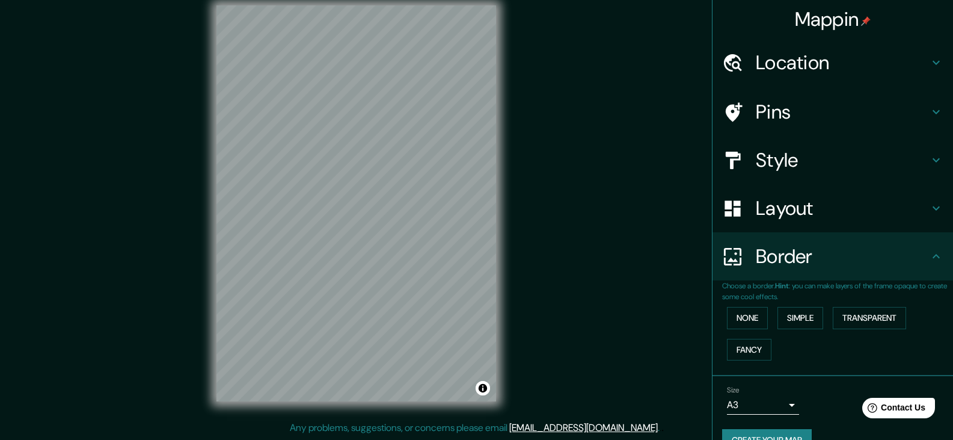
scroll to position [26, 0]
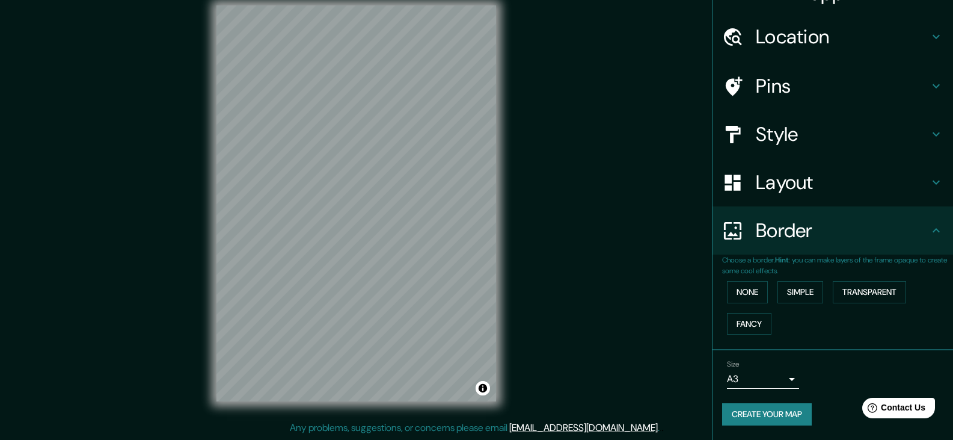
click at [775, 413] on button "Create your map" at bounding box center [767, 414] width 90 height 22
click at [744, 294] on button "None" at bounding box center [747, 292] width 41 height 22
